Goal: Task Accomplishment & Management: Manage account settings

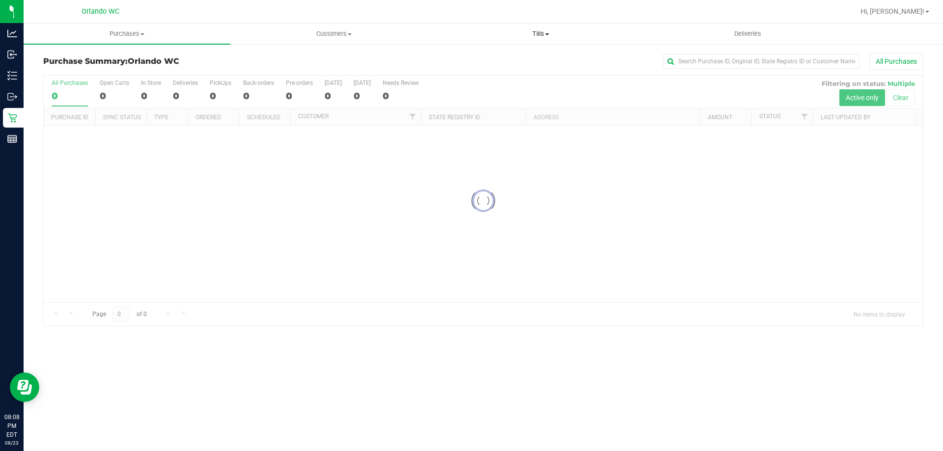
click at [485, 24] on uib-tab-heading "Tills Manage tills Reconcile e-payments" at bounding box center [541, 34] width 206 height 20
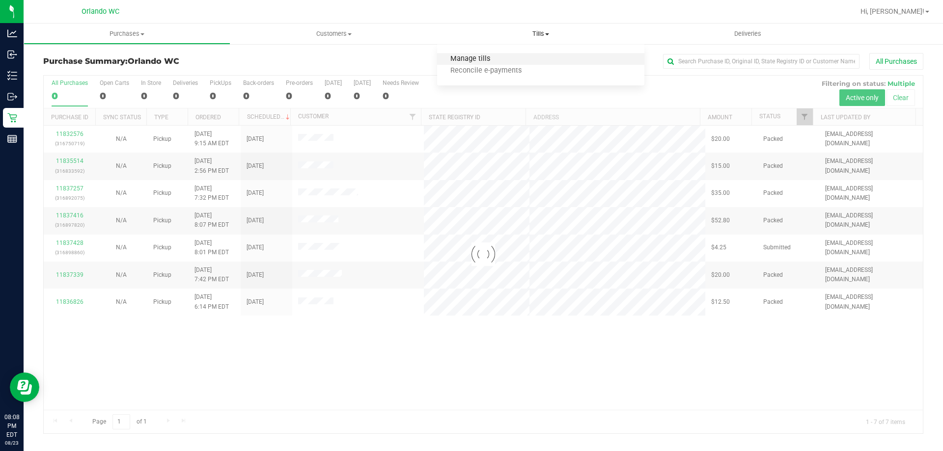
click at [468, 55] on span "Manage tills" at bounding box center [470, 59] width 66 height 8
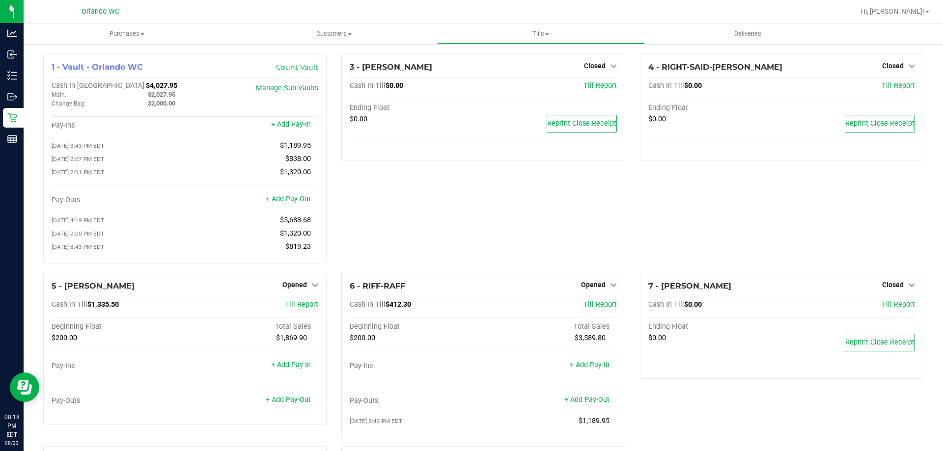
click at [597, 219] on div "3 - [PERSON_NAME]-DERULO Closed Open Till Cash In Till $0.00 Till Report Ending…" at bounding box center [483, 162] width 298 height 219
click at [590, 287] on span "Opened" at bounding box center [593, 285] width 25 height 8
click at [594, 309] on link "Close Till" at bounding box center [594, 305] width 27 height 8
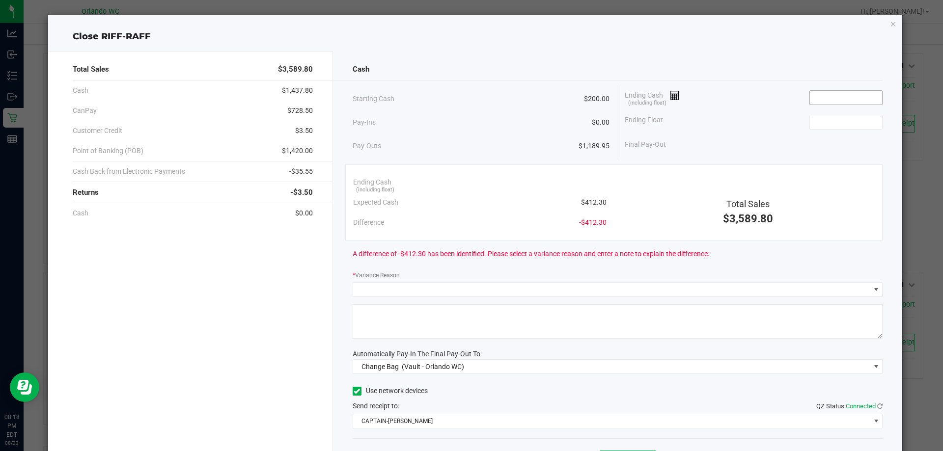
click at [829, 95] on input at bounding box center [846, 98] width 72 height 14
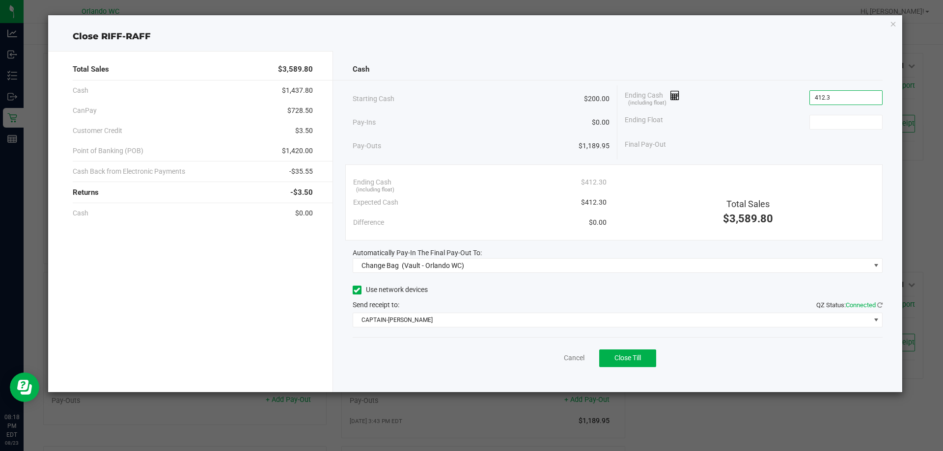
type input "$412.30"
click at [807, 114] on div "Ending Float" at bounding box center [754, 122] width 258 height 25
click at [812, 125] on input at bounding box center [846, 122] width 72 height 14
type input "$200.00"
click at [746, 135] on div "Final Pay-Out $212.30" at bounding box center [754, 145] width 258 height 20
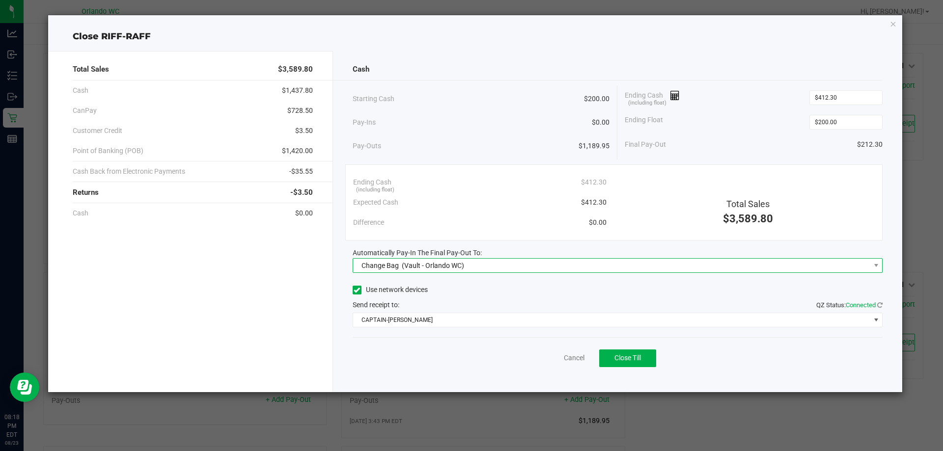
click at [576, 259] on span "Change Bag (Vault - Orlando WC)" at bounding box center [611, 266] width 517 height 14
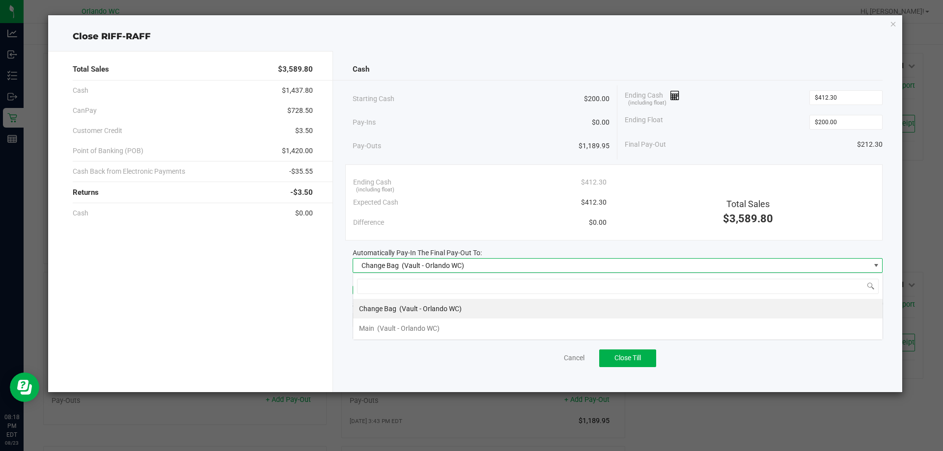
scroll to position [15, 530]
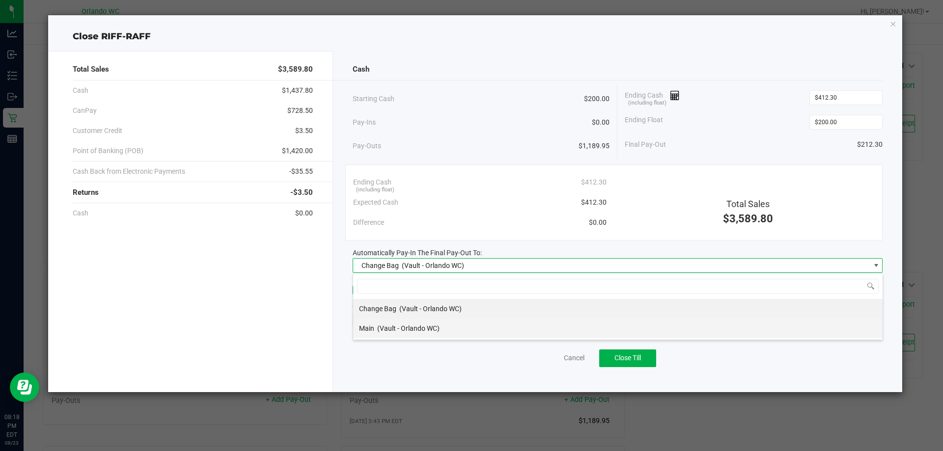
click at [405, 333] on div "Main (Vault - Orlando WC)" at bounding box center [399, 329] width 81 height 18
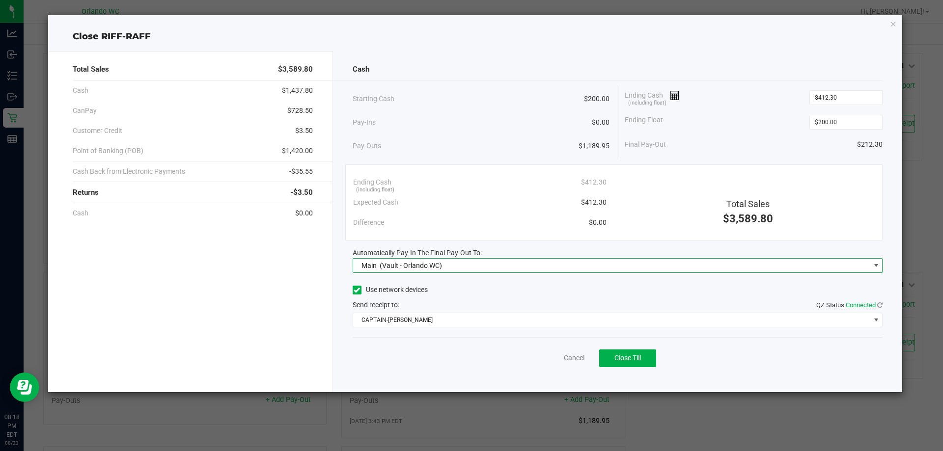
click at [458, 182] on div "Ending Cash (including float) $412.30" at bounding box center [479, 182] width 253 height 20
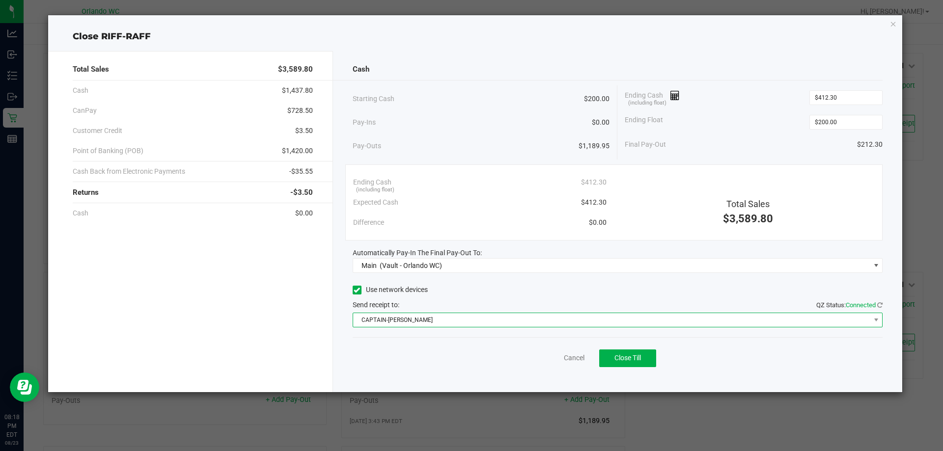
click at [610, 315] on span "CAPTAIN-[PERSON_NAME]" at bounding box center [611, 320] width 517 height 14
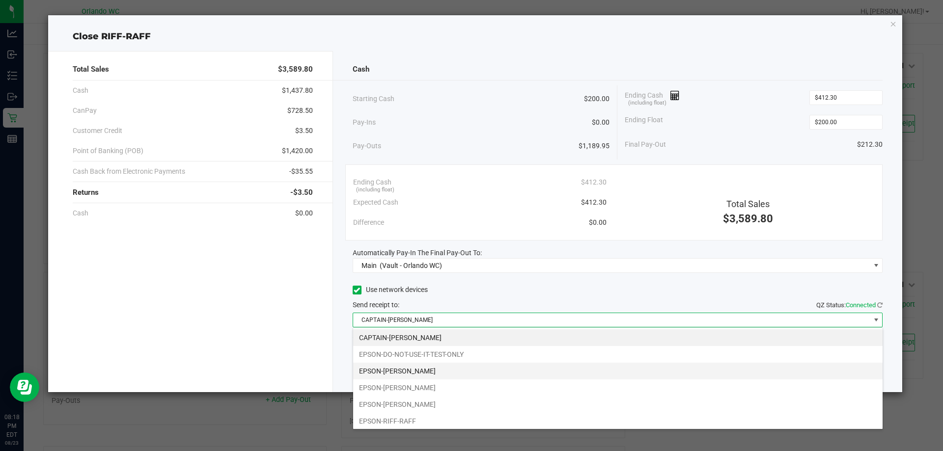
click at [448, 368] on li "EPSON-[PERSON_NAME]" at bounding box center [617, 371] width 529 height 17
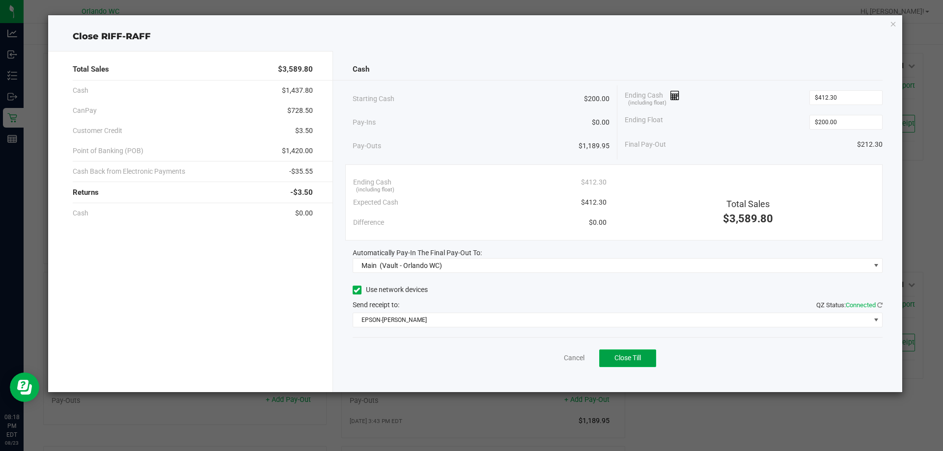
click at [627, 366] on button "Close Till" at bounding box center [627, 359] width 57 height 18
click at [556, 371] on div "Dismiss Reprint Closing Receipt" at bounding box center [618, 356] width 530 height 38
click at [553, 361] on link "Dismiss" at bounding box center [553, 358] width 24 height 10
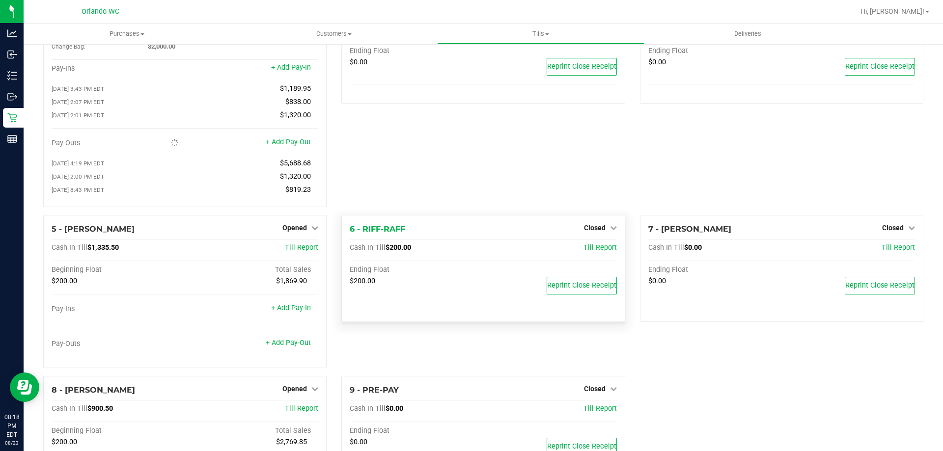
scroll to position [170, 0]
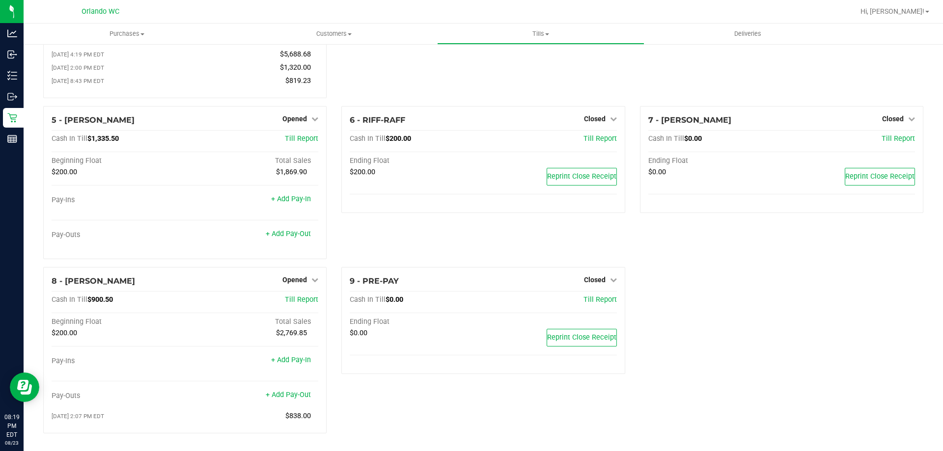
drag, startPoint x: 577, startPoint y: 333, endPoint x: 899, endPoint y: 359, distance: 323.2
click at [899, 360] on div "1 - Vault - Orlando WC Count Vault Cash In Vault: $4,240.25 Main: $2,240.25 Cha…" at bounding box center [483, 164] width 895 height 554
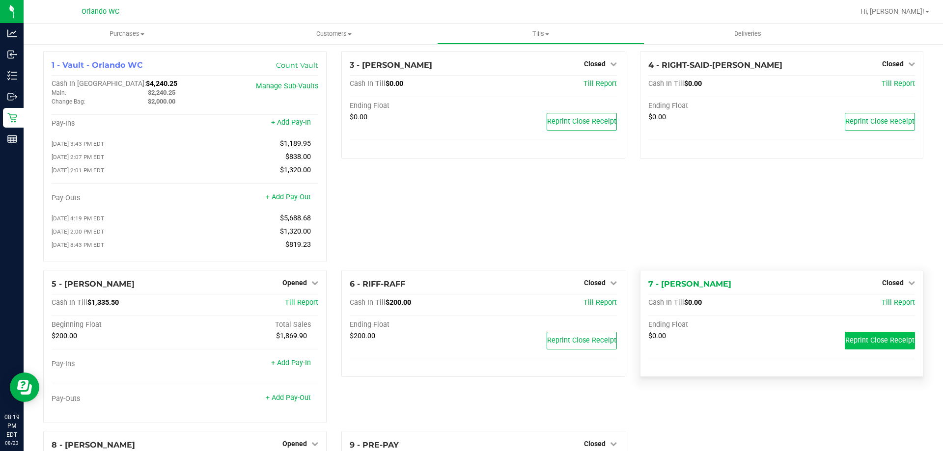
scroll to position [0, 0]
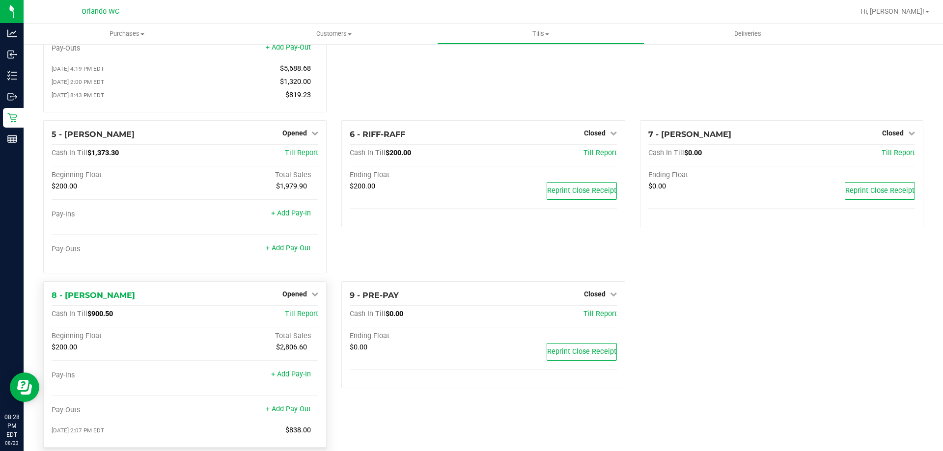
scroll to position [170, 0]
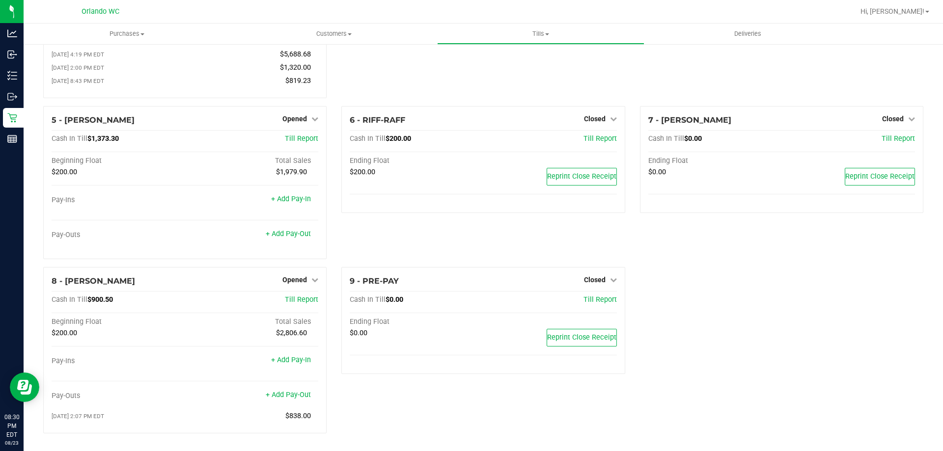
click at [680, 273] on div "1 - Vault - Orlando WC Count Vault Cash In Vault: $4,240.25 Main: $2,240.25 Cha…" at bounding box center [483, 164] width 895 height 554
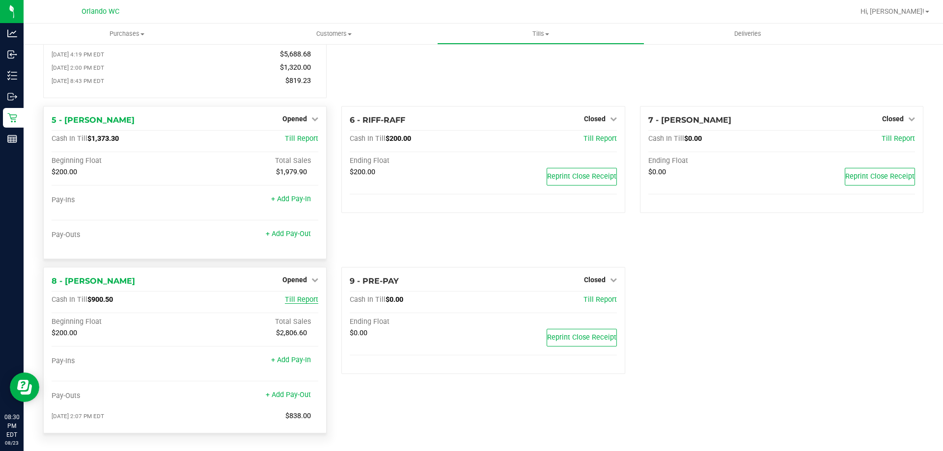
scroll to position [170, 0]
click at [299, 276] on span "Opened" at bounding box center [294, 280] width 25 height 8
click at [307, 294] on div "Close Till" at bounding box center [296, 300] width 73 height 12
click at [300, 299] on link "Close Till" at bounding box center [296, 300] width 27 height 8
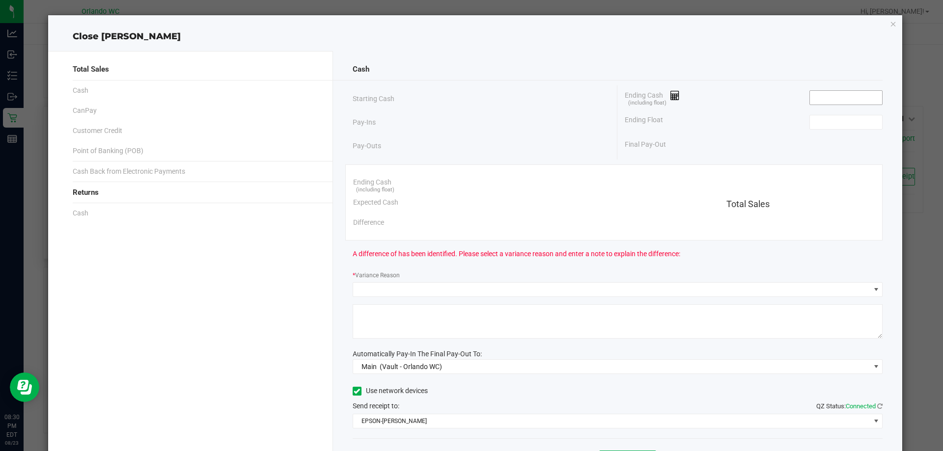
click at [825, 100] on input at bounding box center [846, 98] width 72 height 14
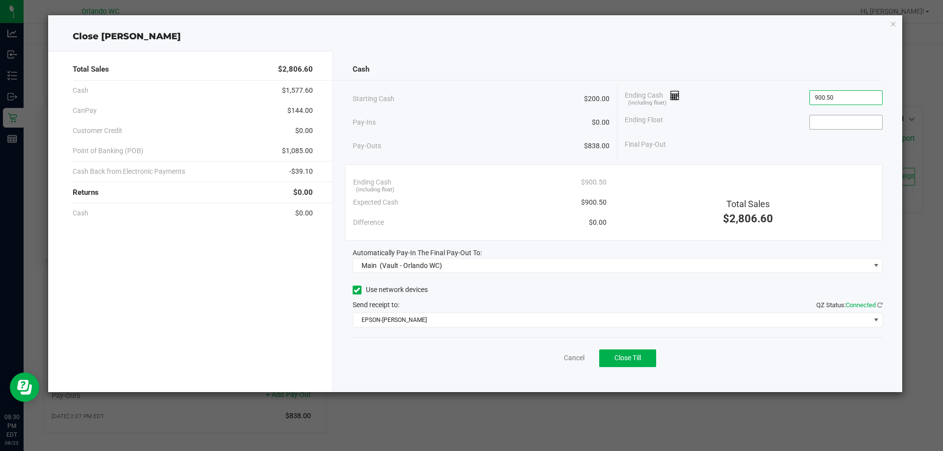
type input "$900.50"
click at [827, 116] on input at bounding box center [846, 122] width 72 height 14
type input "$200.00"
click at [738, 130] on div "Ending Float $200.00" at bounding box center [754, 122] width 258 height 25
click at [625, 359] on span "Close Till" at bounding box center [627, 358] width 27 height 8
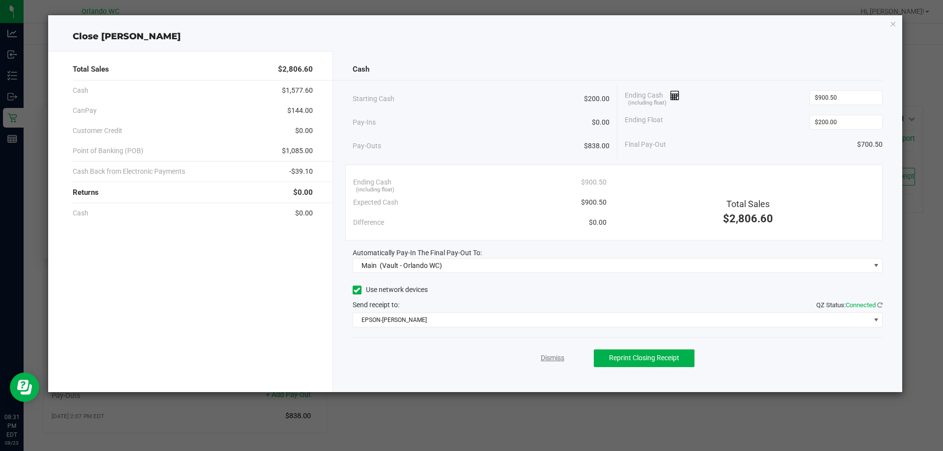
click at [556, 354] on link "Dismiss" at bounding box center [553, 358] width 24 height 10
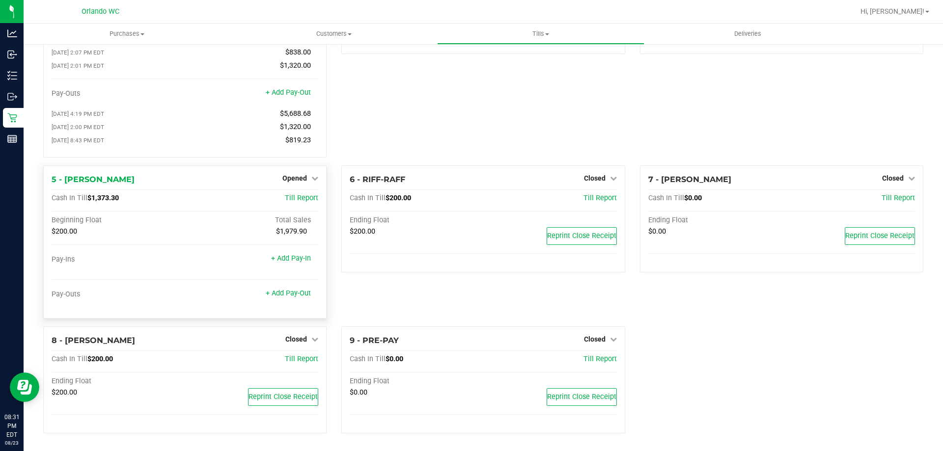
click at [757, 343] on div "1 - Vault - Orlando WC Count Vault Cash In Vault: $4,940.75 Main: $2,940.75 Cha…" at bounding box center [483, 193] width 895 height 495
click at [296, 177] on span "Opened" at bounding box center [294, 178] width 25 height 8
click at [296, 198] on link "Close Till" at bounding box center [296, 198] width 27 height 8
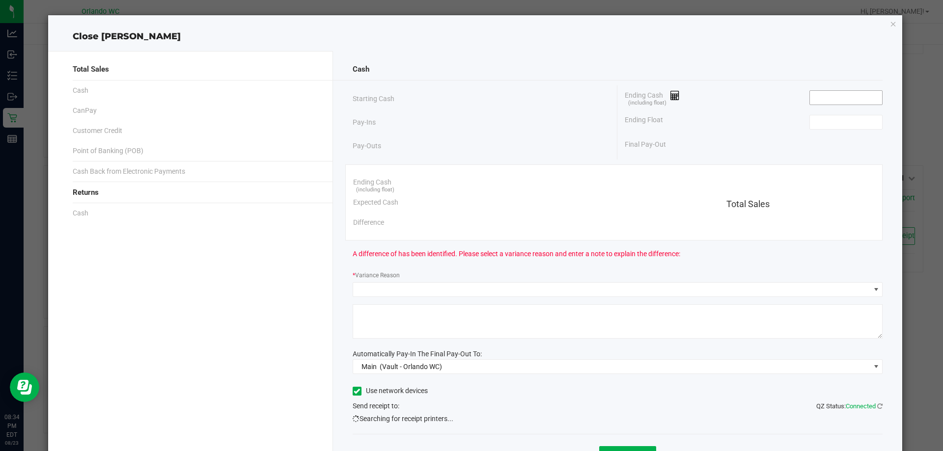
click at [834, 102] on input at bounding box center [846, 98] width 72 height 14
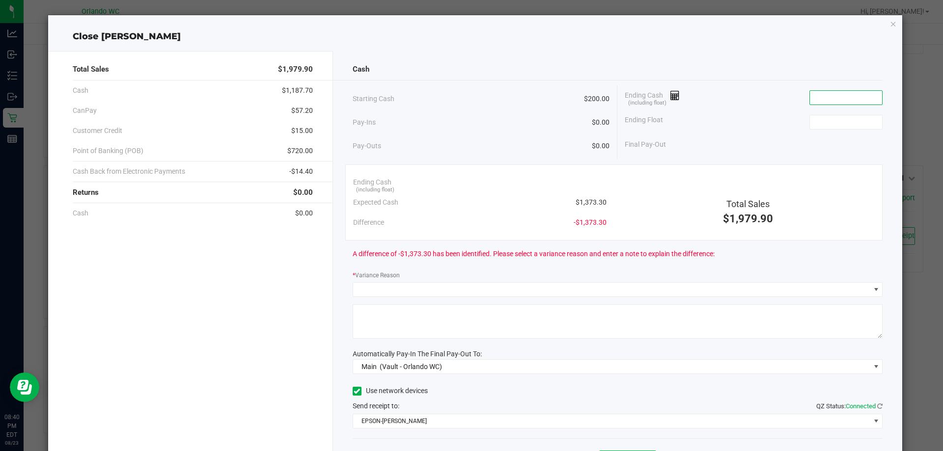
click at [831, 97] on input at bounding box center [846, 98] width 72 height 14
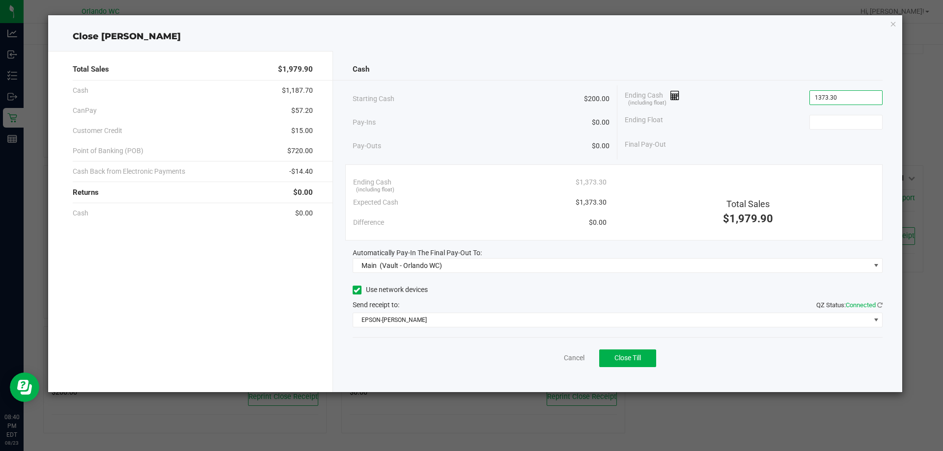
click at [854, 138] on div "Final Pay-Out" at bounding box center [754, 145] width 258 height 20
type input "$1,373.30"
click at [864, 121] on input at bounding box center [846, 122] width 72 height 14
type input "$200.00"
click at [637, 359] on span "Close Till" at bounding box center [627, 358] width 27 height 8
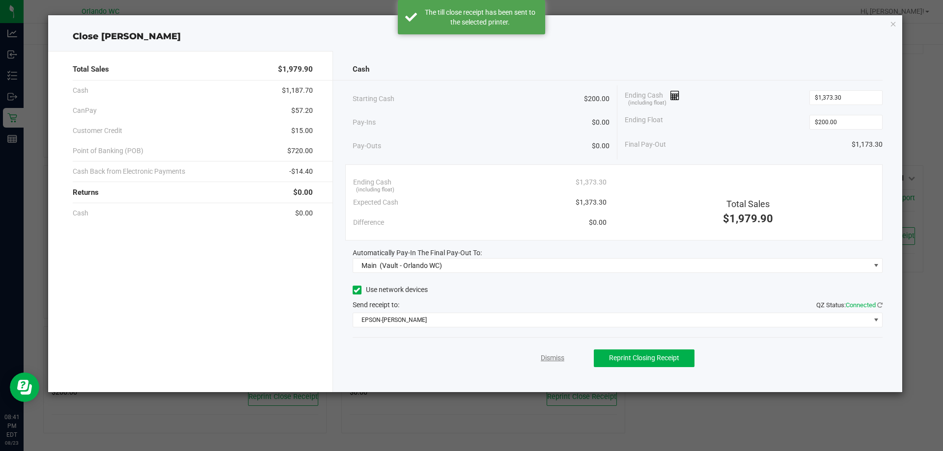
click at [561, 358] on link "Dismiss" at bounding box center [553, 358] width 24 height 10
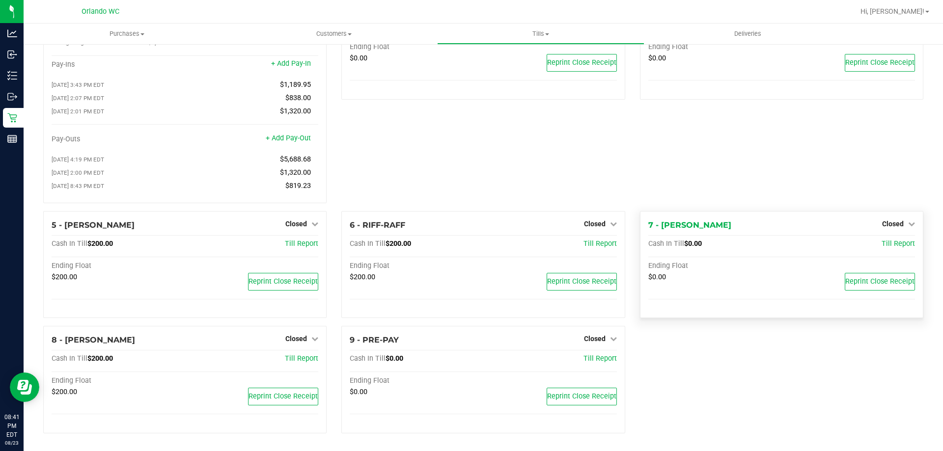
scroll to position [0, 0]
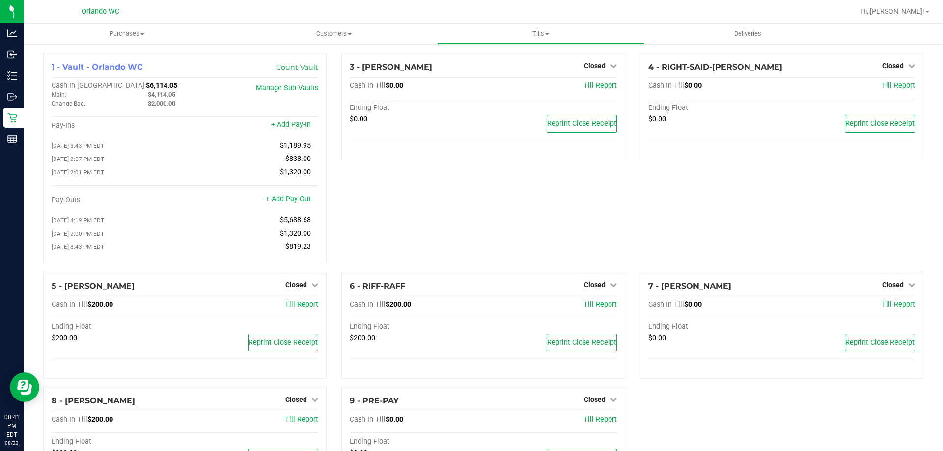
click at [601, 214] on div "3 - [PERSON_NAME]-DERULO Closed Open Till Cash In Till $0.00 Till Report Ending…" at bounding box center [483, 162] width 298 height 219
